Goal: Obtain resource: Download file/media

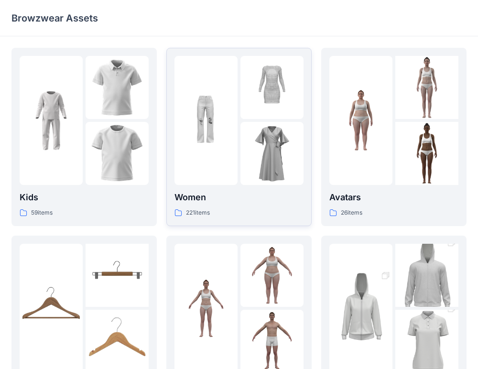
click at [223, 212] on div "221 items" at bounding box center [238, 213] width 129 height 10
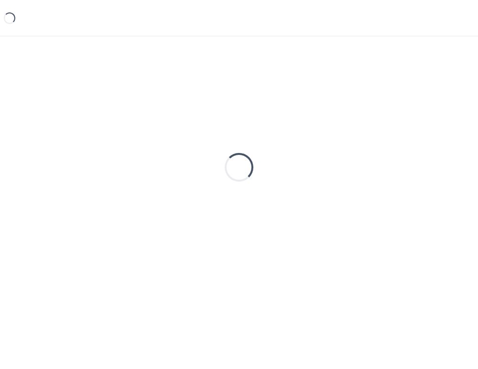
click at [223, 212] on div "Loading..." at bounding box center [238, 167] width 455 height 239
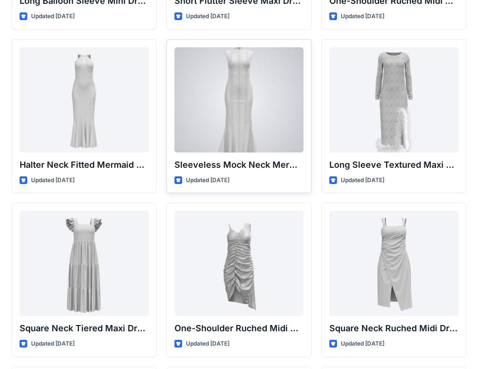
scroll to position [506, 0]
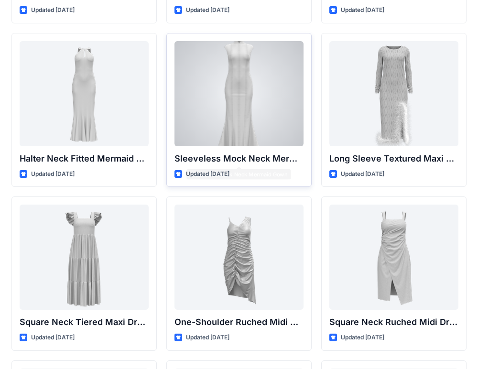
click at [256, 148] on div "Sleeveless Mock Neck Mermaid Gown Updated [DATE]" at bounding box center [238, 110] width 145 height 154
click at [259, 124] on div at bounding box center [238, 93] width 129 height 105
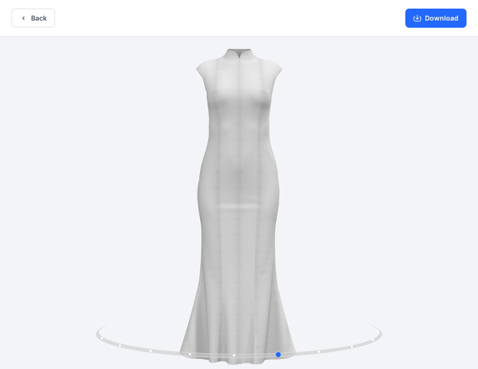
drag, startPoint x: 318, startPoint y: 219, endPoint x: 359, endPoint y: 258, distance: 56.4
click at [359, 258] on div at bounding box center [239, 203] width 478 height 334
click at [437, 23] on button "Download" at bounding box center [435, 18] width 61 height 19
click at [426, 12] on button "Download" at bounding box center [435, 18] width 61 height 19
